Goal: Check status: Check status

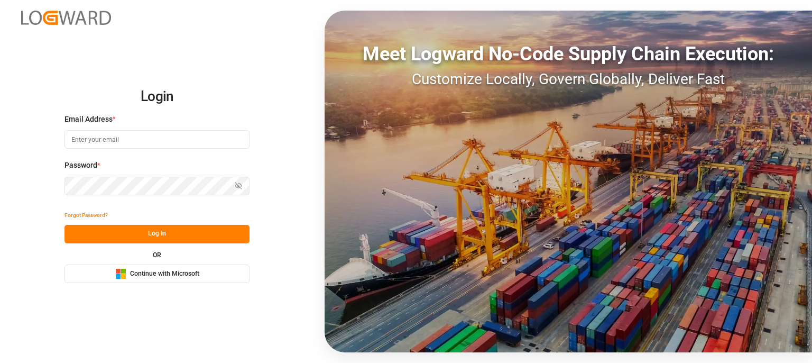
type input "[EMAIL_ADDRESS][PERSON_NAME][DOMAIN_NAME]"
click at [181, 233] on button "Log In" at bounding box center [157, 234] width 185 height 19
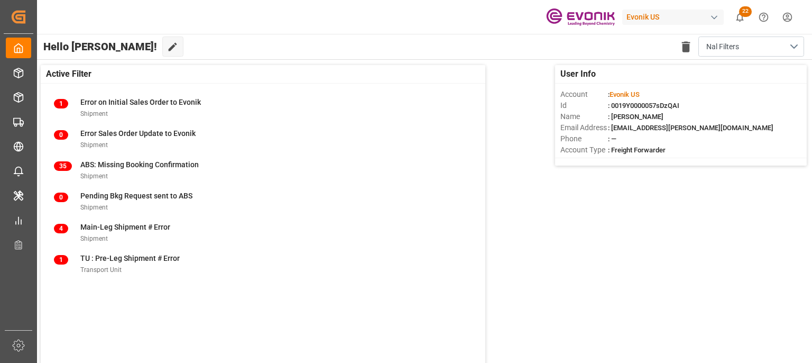
click at [740, 11] on span "22" at bounding box center [745, 11] width 13 height 11
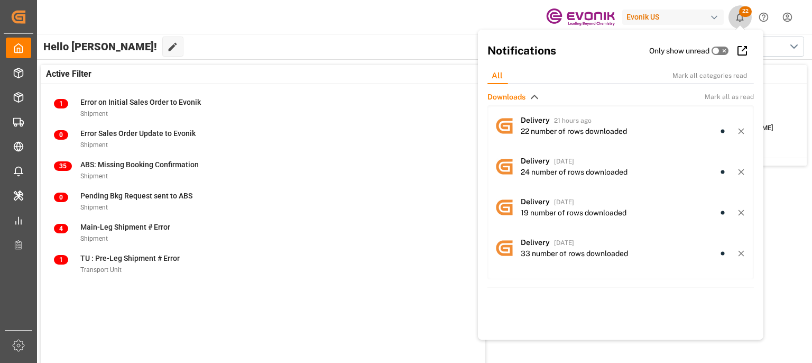
click at [740, 11] on span "22" at bounding box center [745, 11] width 13 height 11
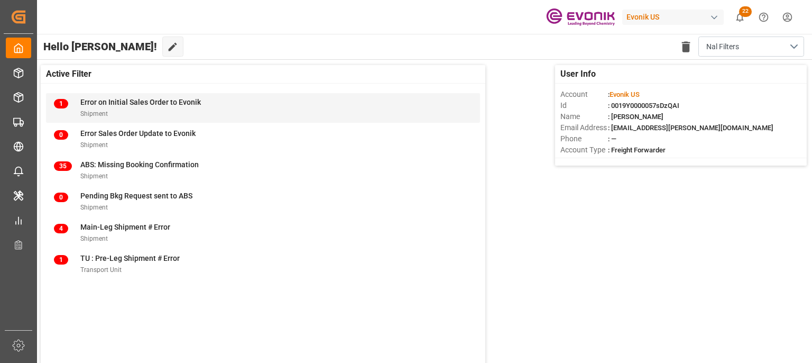
click at [95, 103] on span "Error on Initial Sales Order to Evonik" at bounding box center [140, 102] width 121 height 8
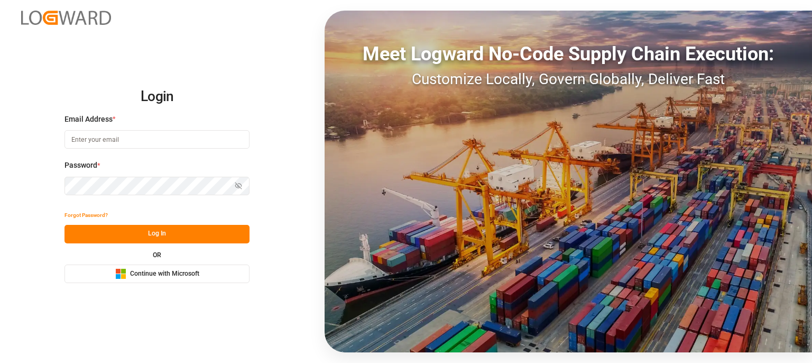
type input "[EMAIL_ADDRESS][PERSON_NAME][DOMAIN_NAME]"
click at [168, 233] on button "Log In" at bounding box center [157, 234] width 185 height 19
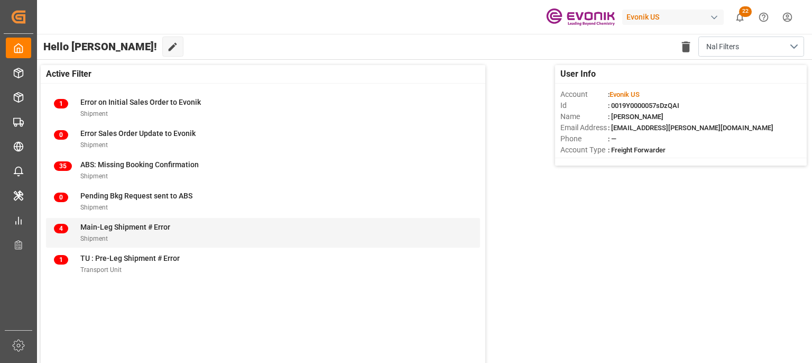
click at [165, 227] on span "Main-Leg Shipment # Error" at bounding box center [125, 227] width 90 height 8
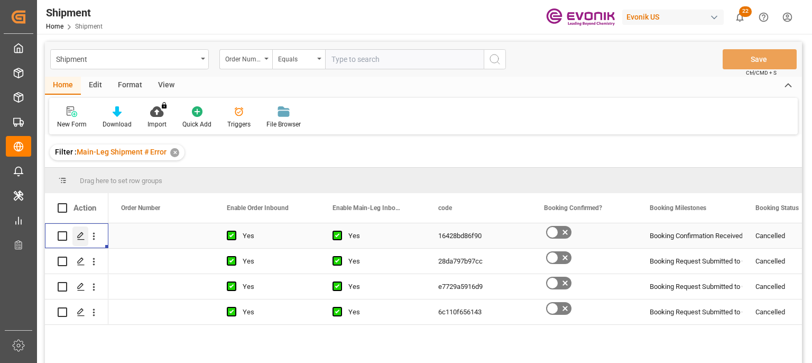
click at [77, 235] on icon "Press SPACE to select this row." at bounding box center [81, 236] width 8 height 8
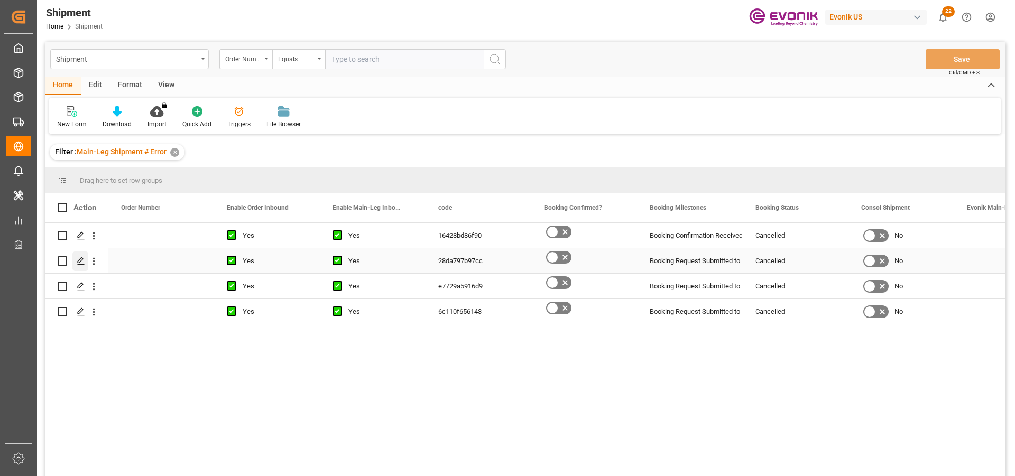
click at [79, 260] on icon "Press SPACE to select this row." at bounding box center [81, 261] width 8 height 8
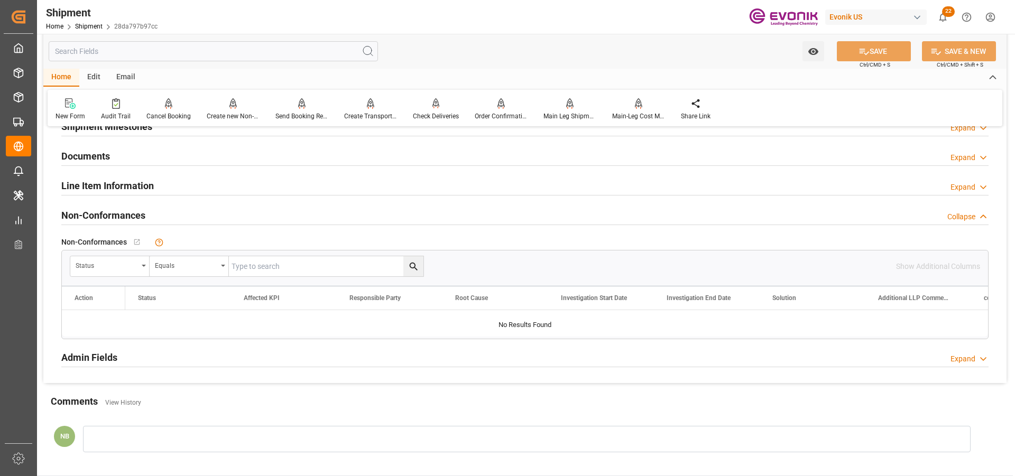
scroll to position [965, 0]
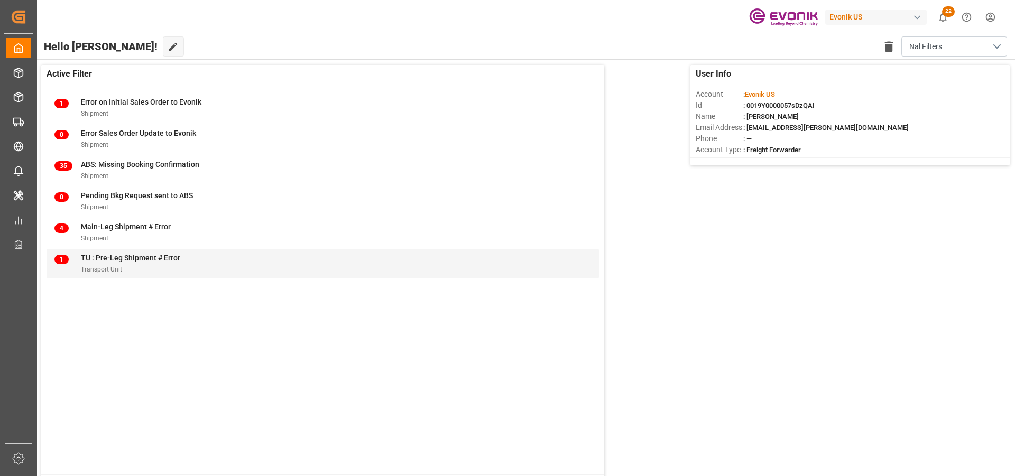
click at [103, 254] on span "TU : Pre-Leg Shipment # Error" at bounding box center [130, 258] width 99 height 8
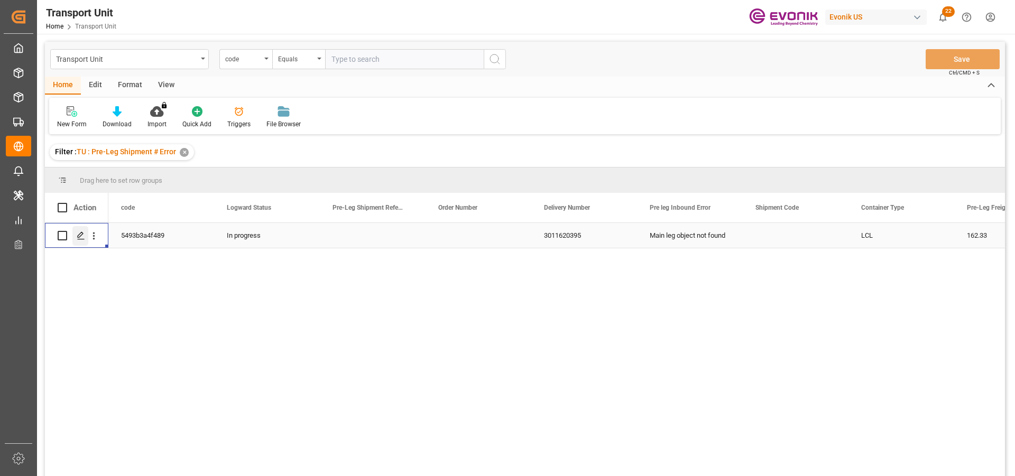
click at [83, 238] on icon "Press SPACE to select this row." at bounding box center [81, 236] width 8 height 8
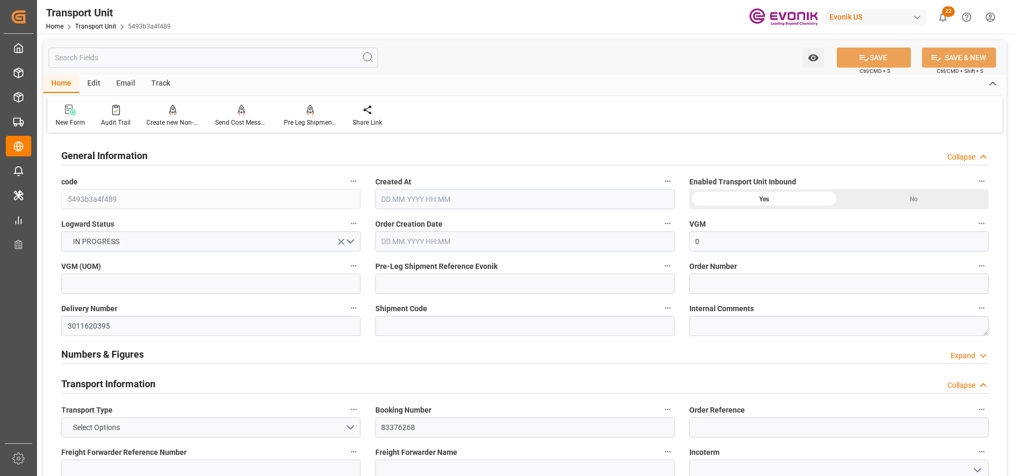
type input "0"
type input "AC Containerline"
type input "Leschaco Inc."
type input "USMIA"
type input "ECGYE"
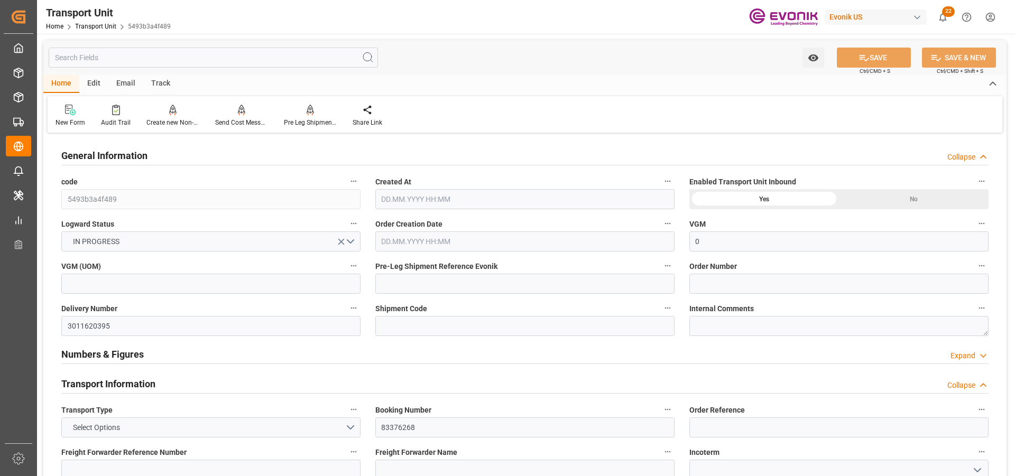
type input "872.5"
type input "[DATE] 21:27"
type input "[DATE] 00:00"
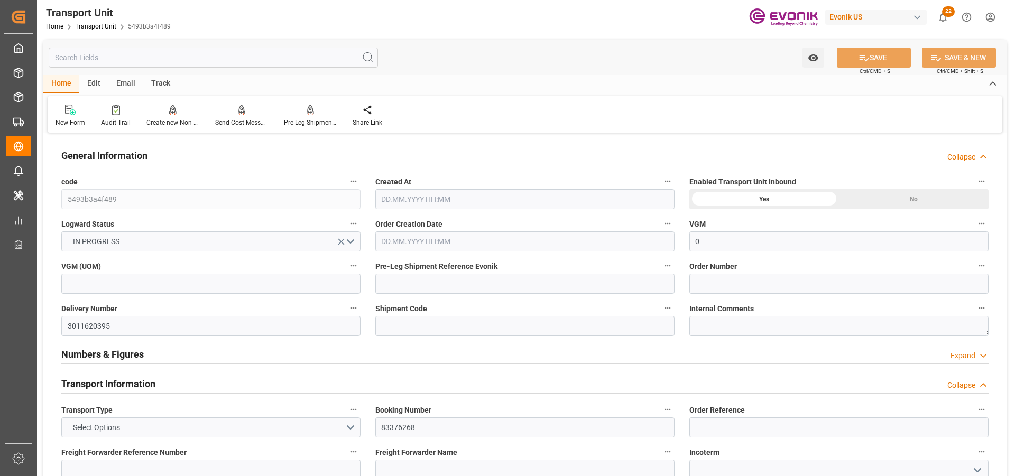
type input "[DATE] 00:00"
type input "[DATE] 10:00"
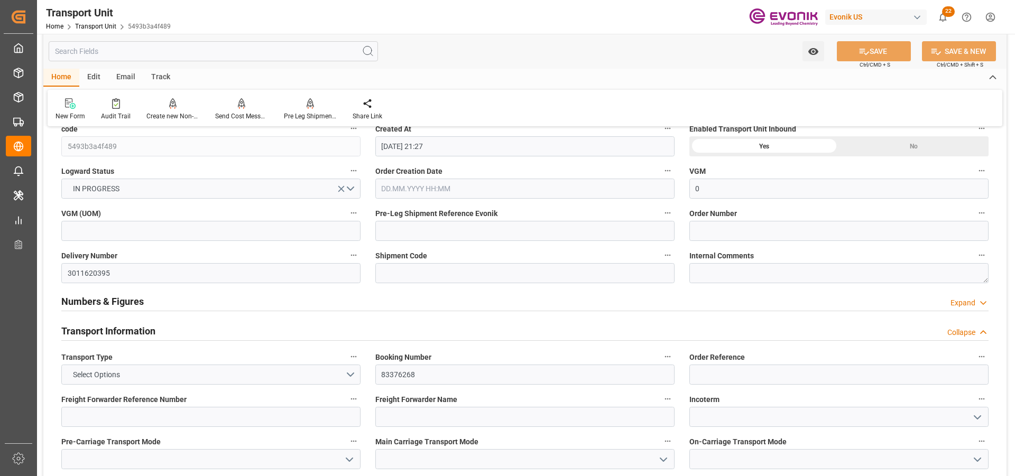
scroll to position [159, 0]
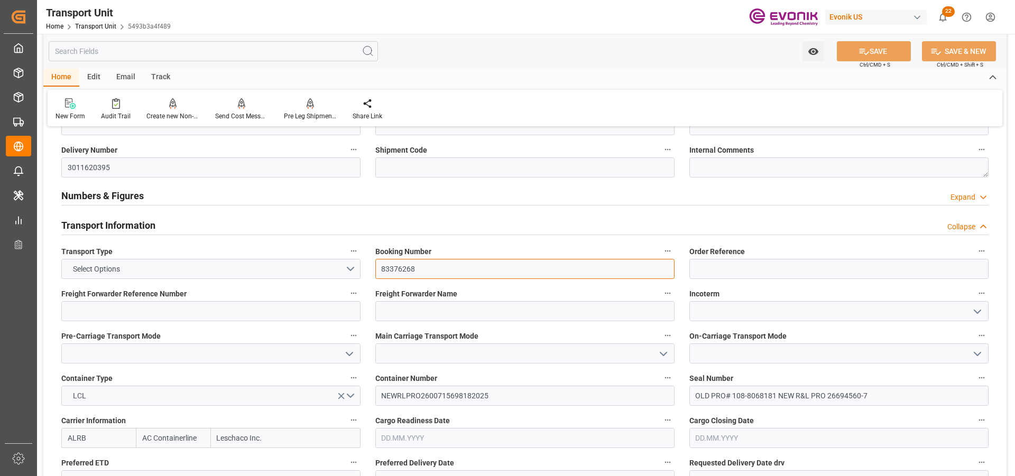
click at [387, 271] on input "83376268" at bounding box center [524, 269] width 299 height 20
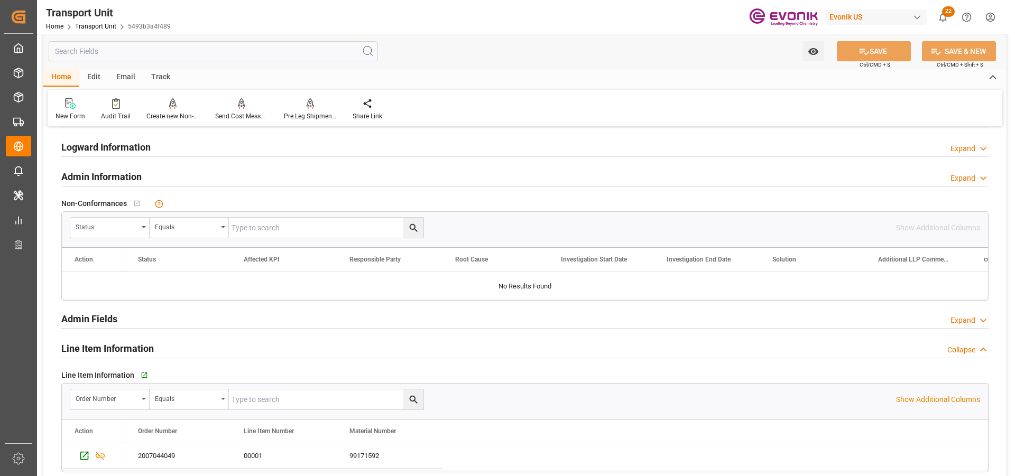
scroll to position [1534, 0]
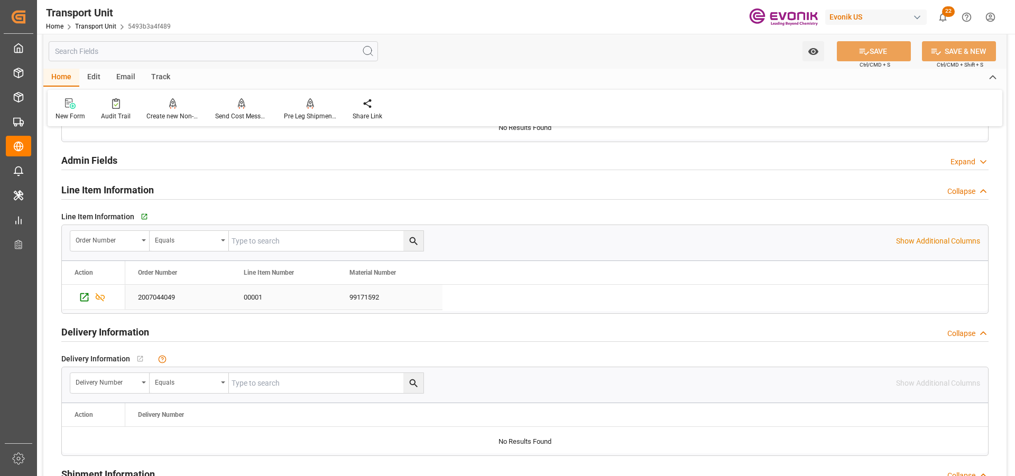
click at [143, 298] on div "2007044049" at bounding box center [178, 297] width 106 height 25
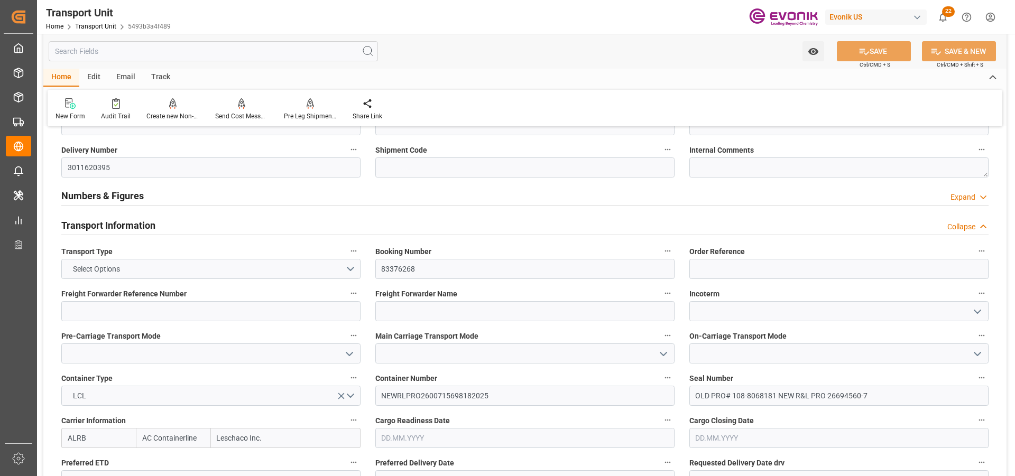
scroll to position [0, 0]
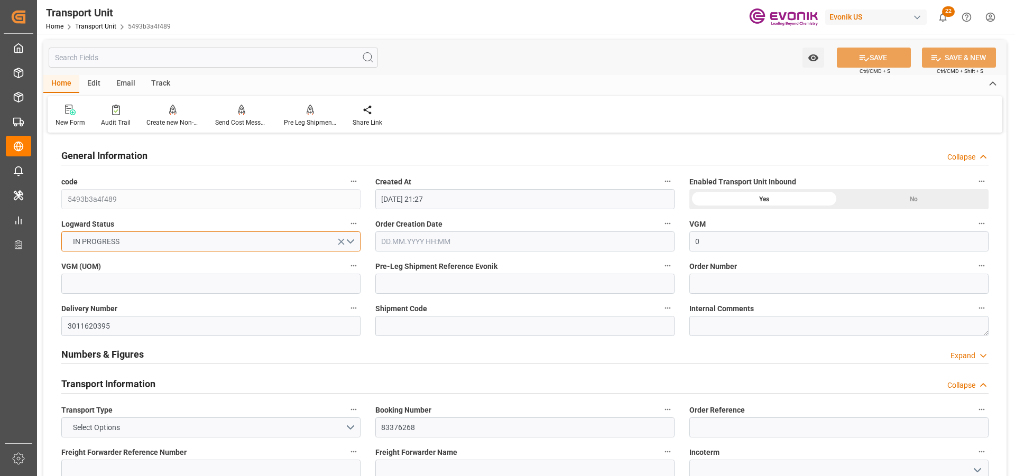
click at [351, 240] on button "IN PROGRESS" at bounding box center [210, 242] width 299 height 20
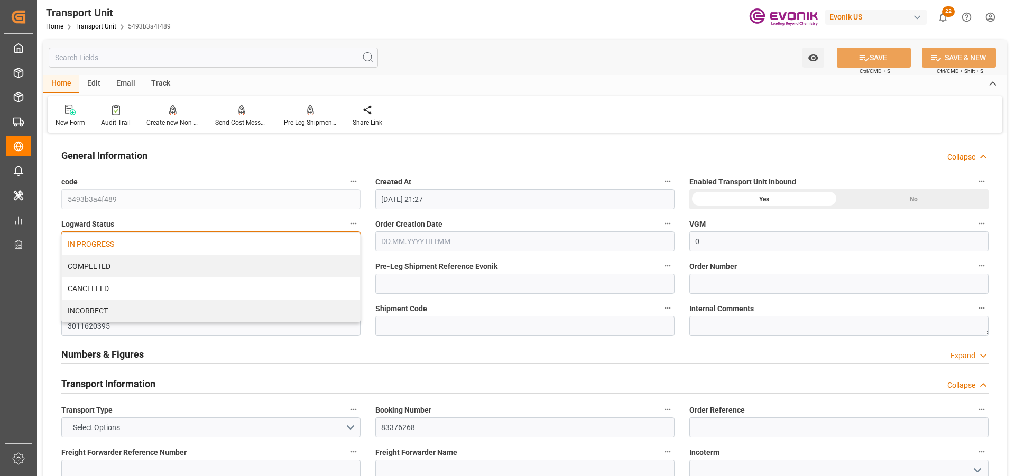
click at [351, 240] on div "IN PROGRESS" at bounding box center [211, 244] width 298 height 22
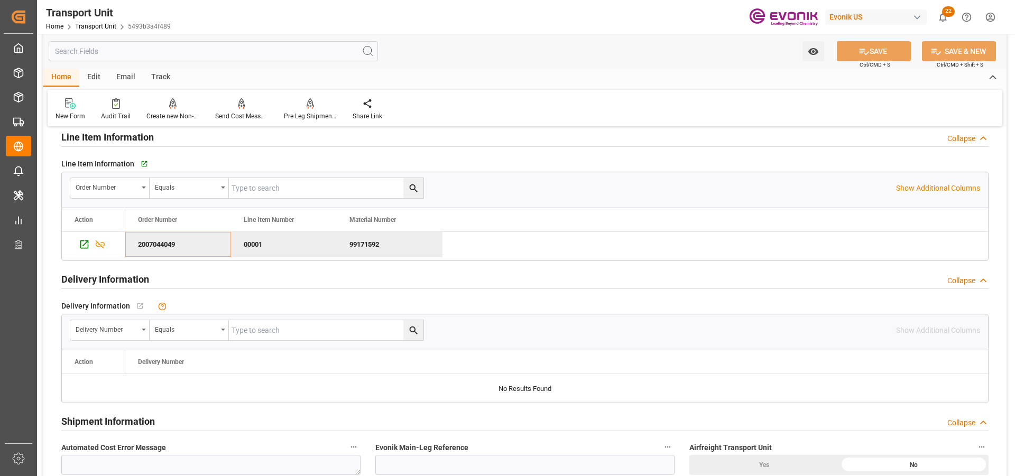
scroll to position [1375, 0]
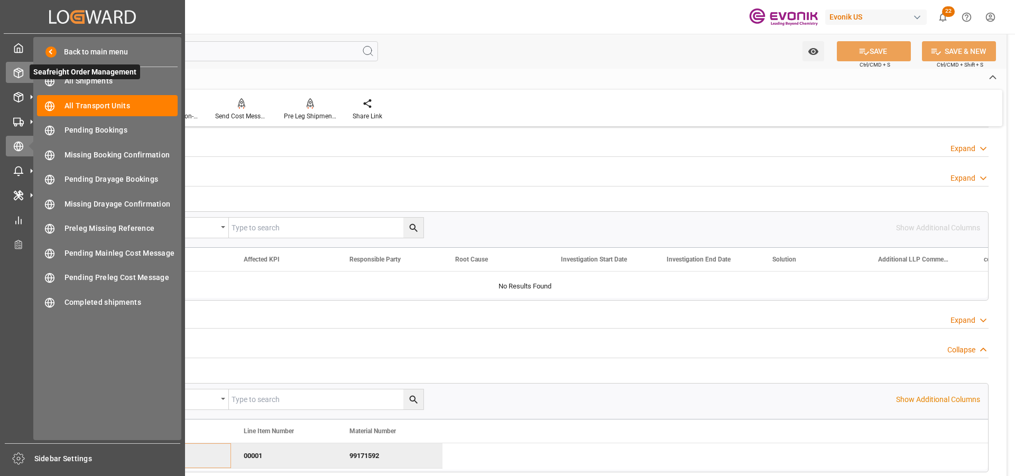
click at [20, 72] on icon at bounding box center [18, 73] width 11 height 11
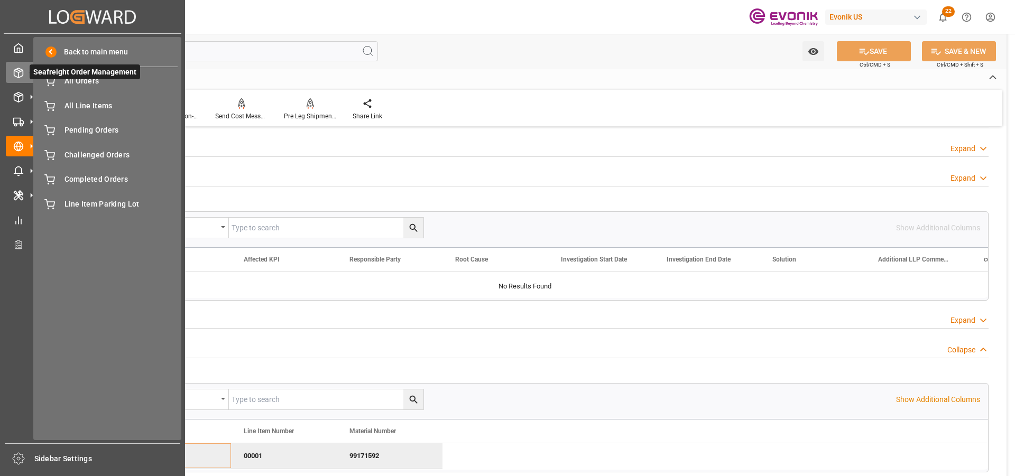
click at [51, 78] on span "Seafreight Order Management" at bounding box center [85, 72] width 111 height 15
click at [69, 81] on span "All Orders" at bounding box center [122, 81] width 114 height 11
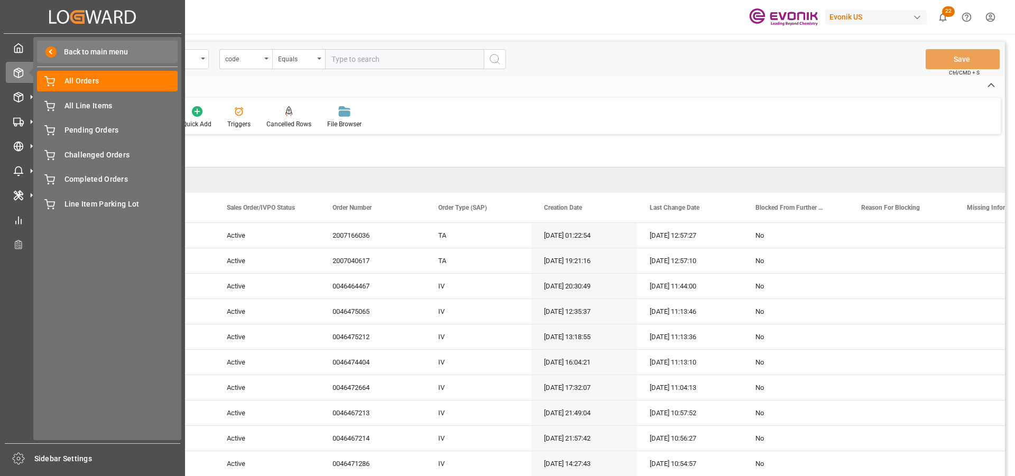
click at [63, 51] on span "Back to main menu" at bounding box center [92, 52] width 71 height 11
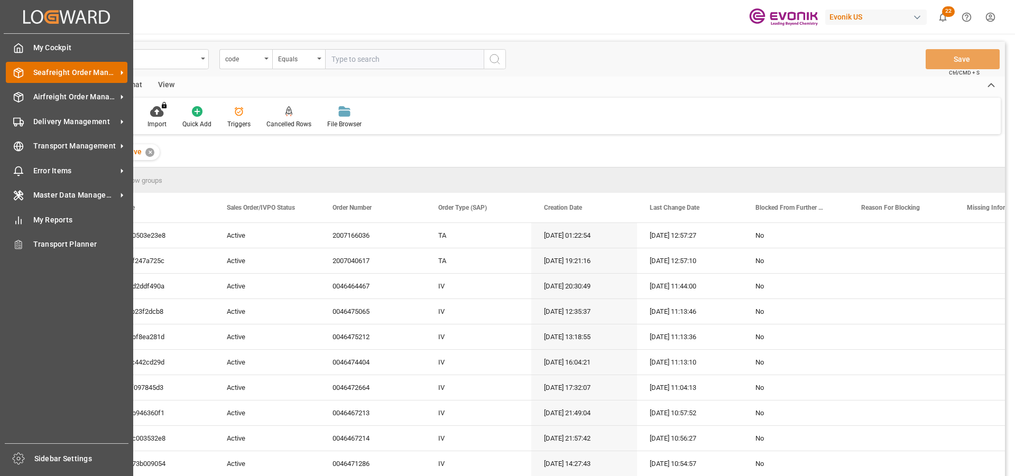
click at [23, 72] on icon at bounding box center [18, 73] width 9 height 10
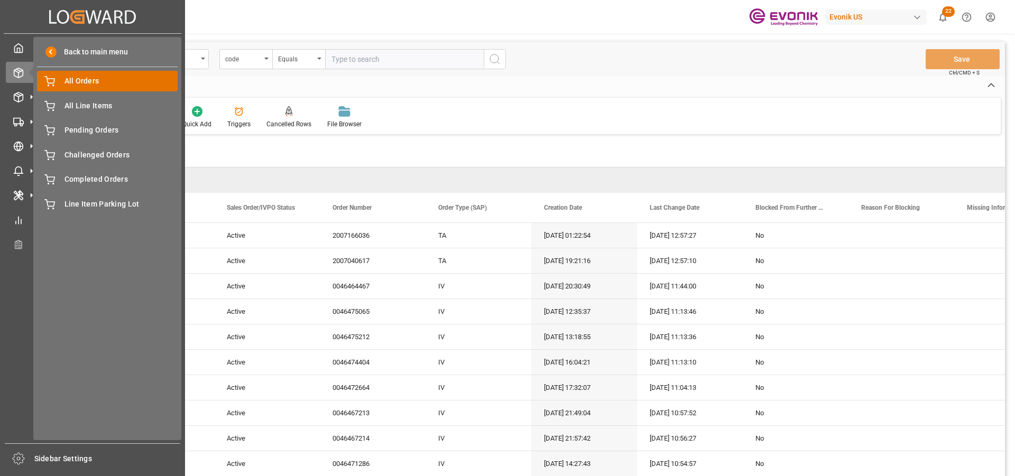
click at [52, 81] on icon at bounding box center [49, 81] width 11 height 11
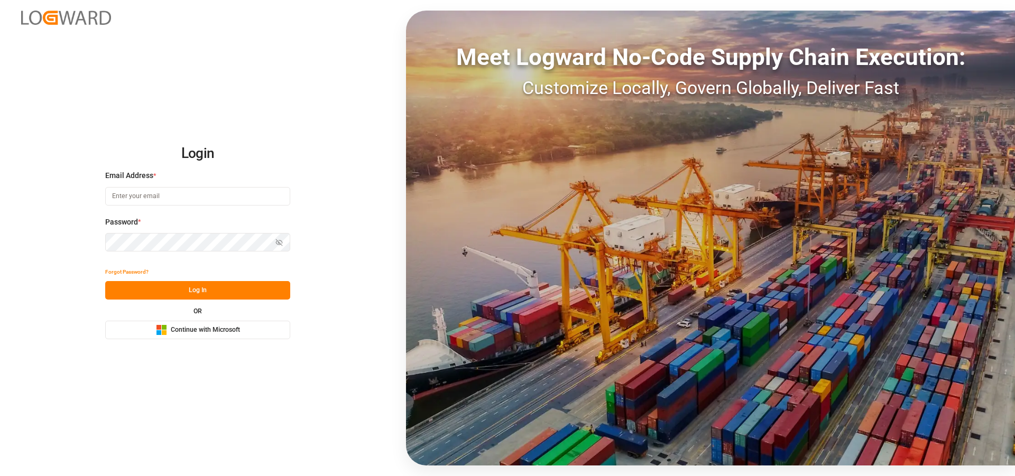
type input "[EMAIL_ADDRESS][PERSON_NAME][DOMAIN_NAME]"
click at [212, 294] on button "Log In" at bounding box center [197, 290] width 185 height 19
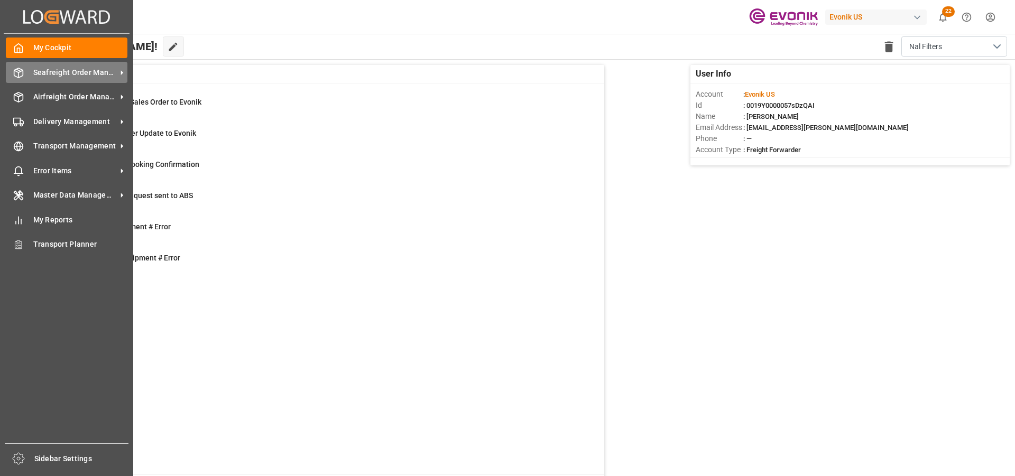
click at [50, 79] on div "Seafreight Order Management Seafreight Order Management" at bounding box center [67, 72] width 122 height 21
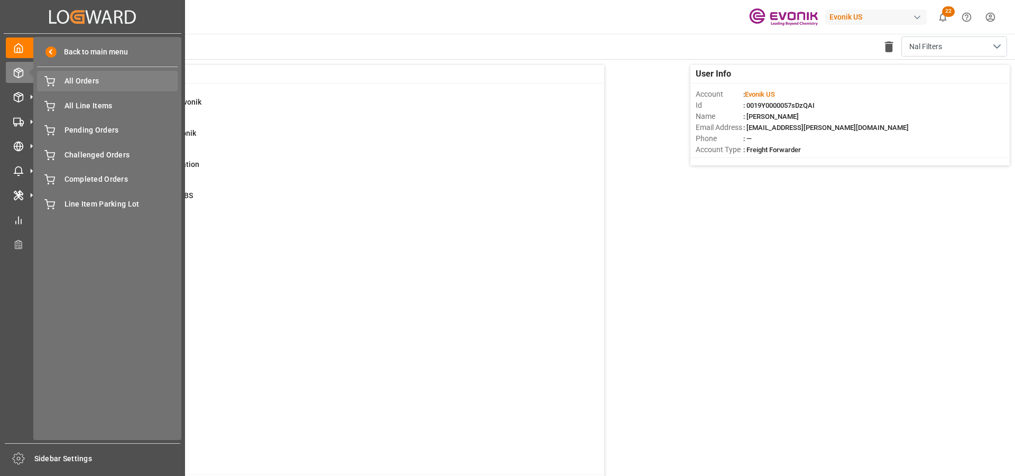
click at [85, 78] on span "All Orders" at bounding box center [122, 81] width 114 height 11
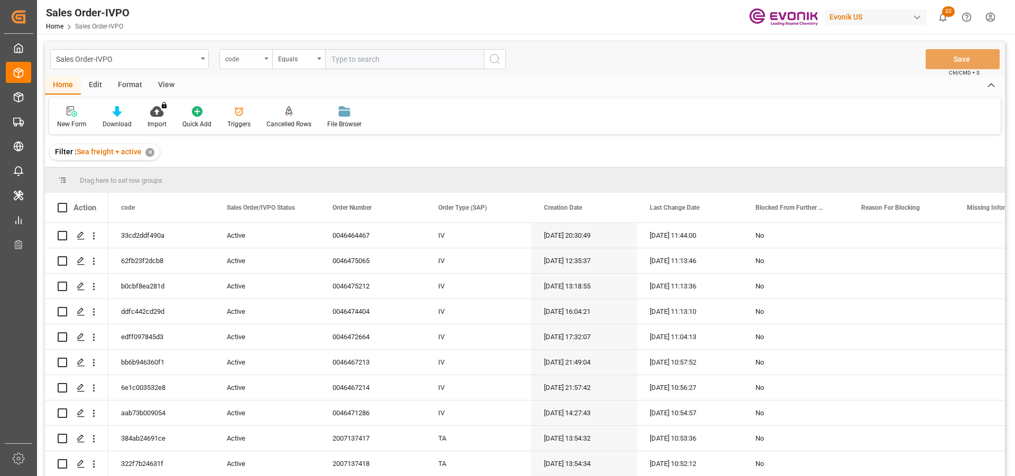
click at [256, 61] on div "code" at bounding box center [243, 58] width 36 height 12
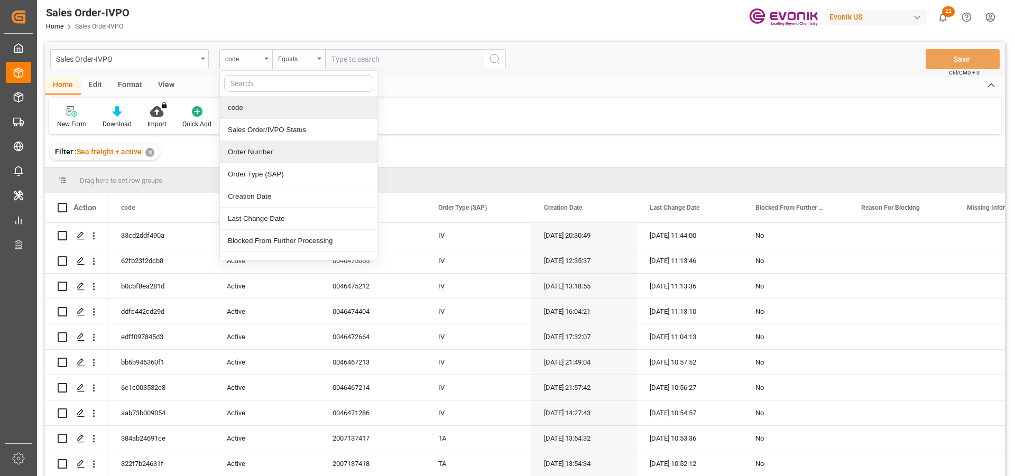
click at [256, 152] on div "Order Number" at bounding box center [299, 152] width 158 height 22
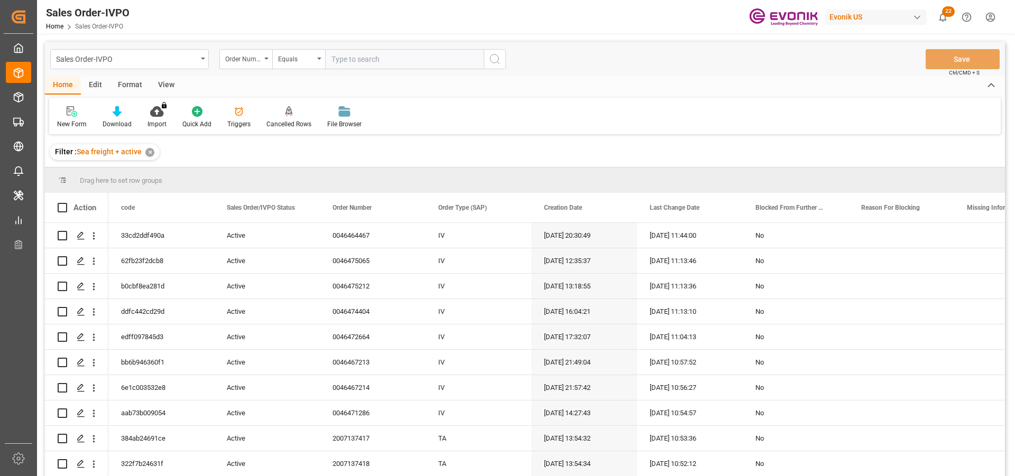
click at [363, 59] on input "text" at bounding box center [404, 59] width 159 height 20
paste input "2007044049"
type input "2007044049"
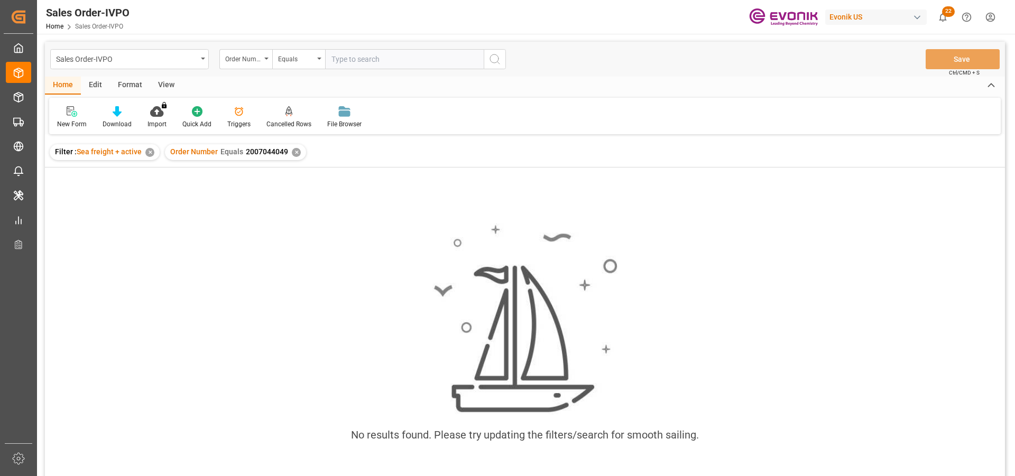
click at [150, 154] on div "✕" at bounding box center [149, 152] width 9 height 9
